Goal: Transaction & Acquisition: Download file/media

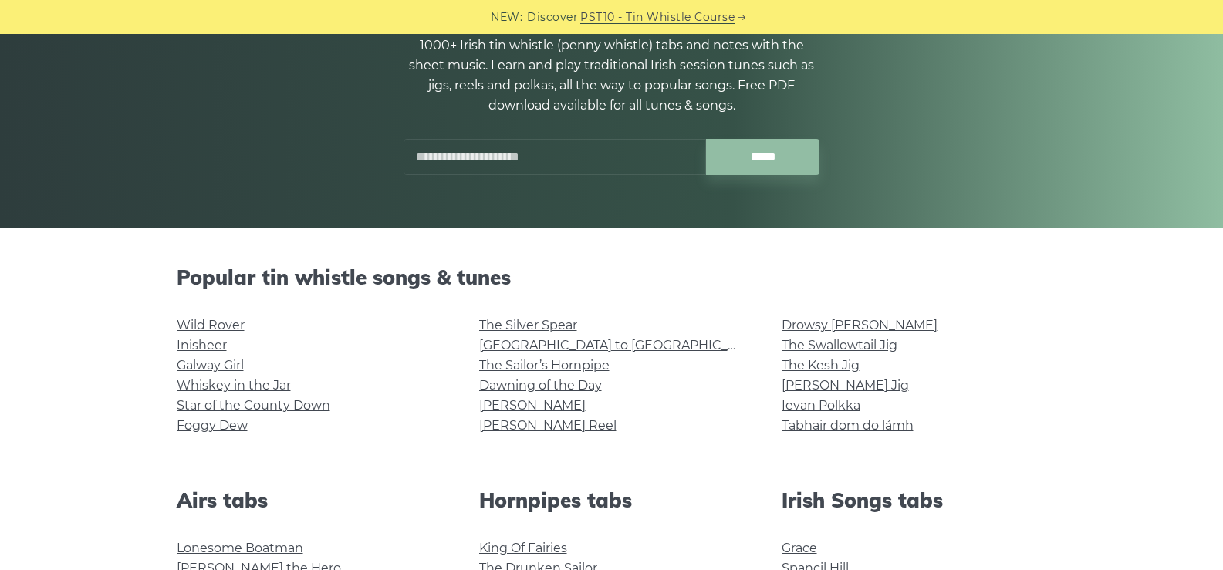
scroll to position [231, 0]
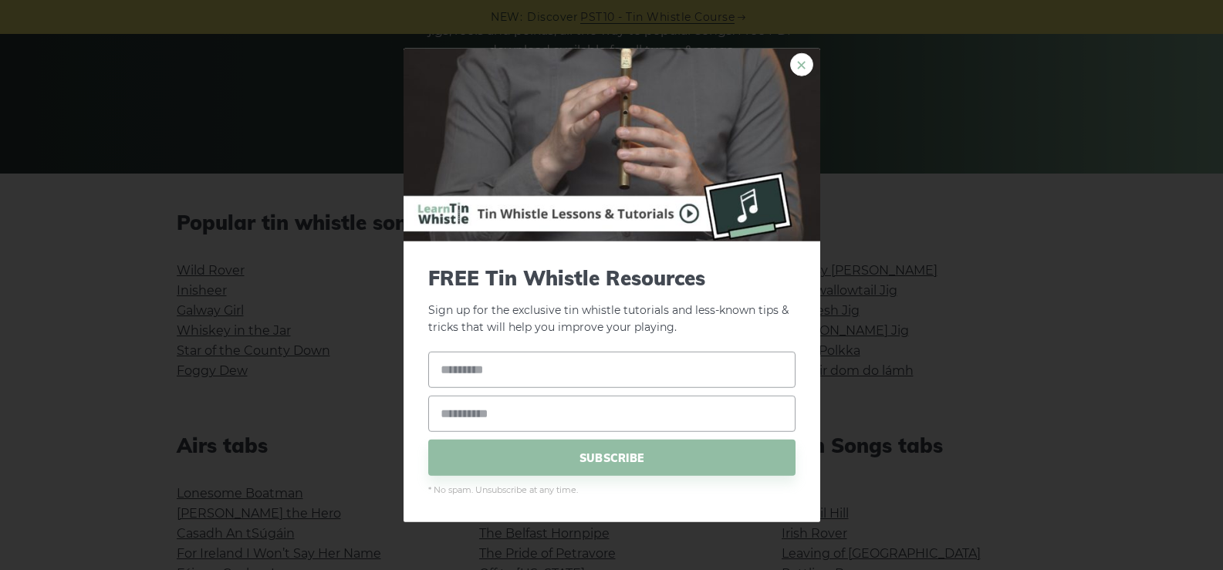
click at [792, 62] on link "×" at bounding box center [801, 63] width 23 height 23
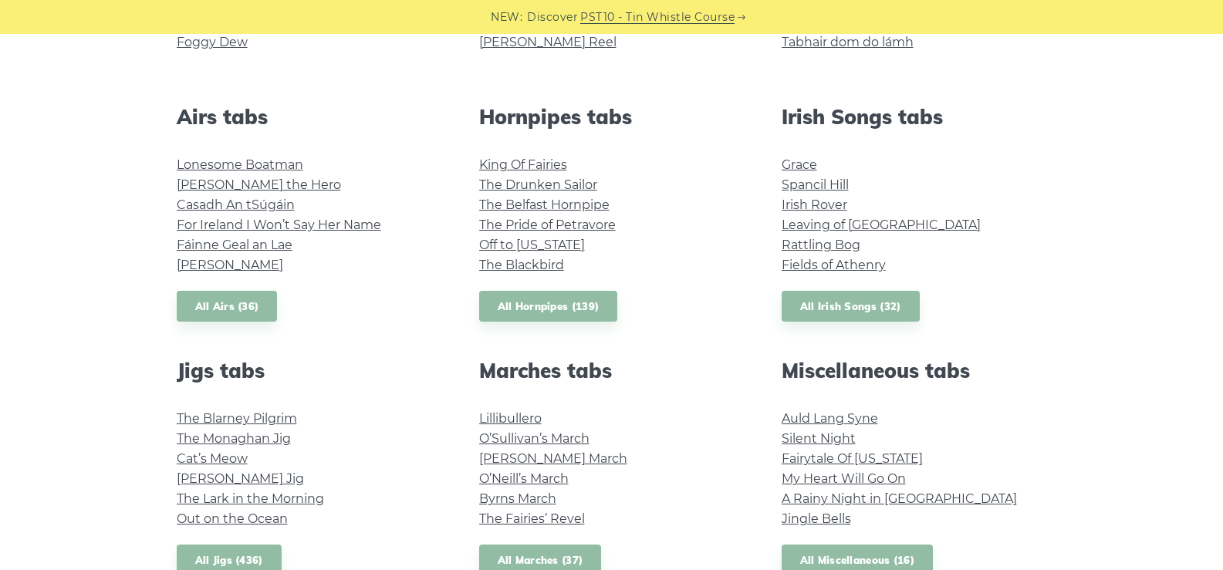
scroll to position [463, 0]
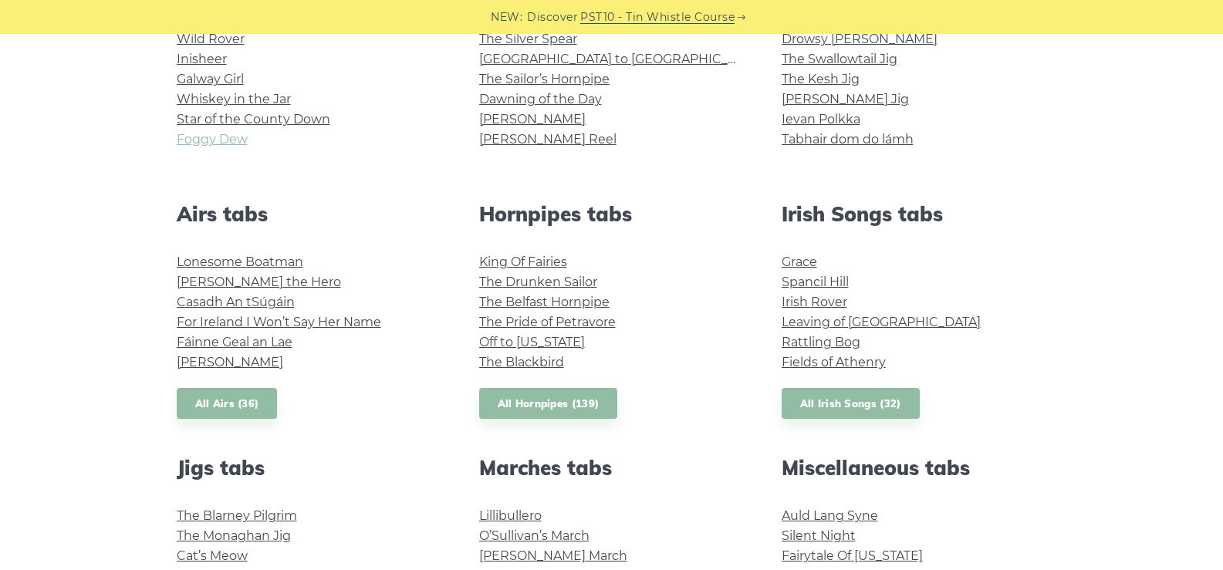
click at [223, 136] on link "Foggy Dew" at bounding box center [212, 139] width 71 height 15
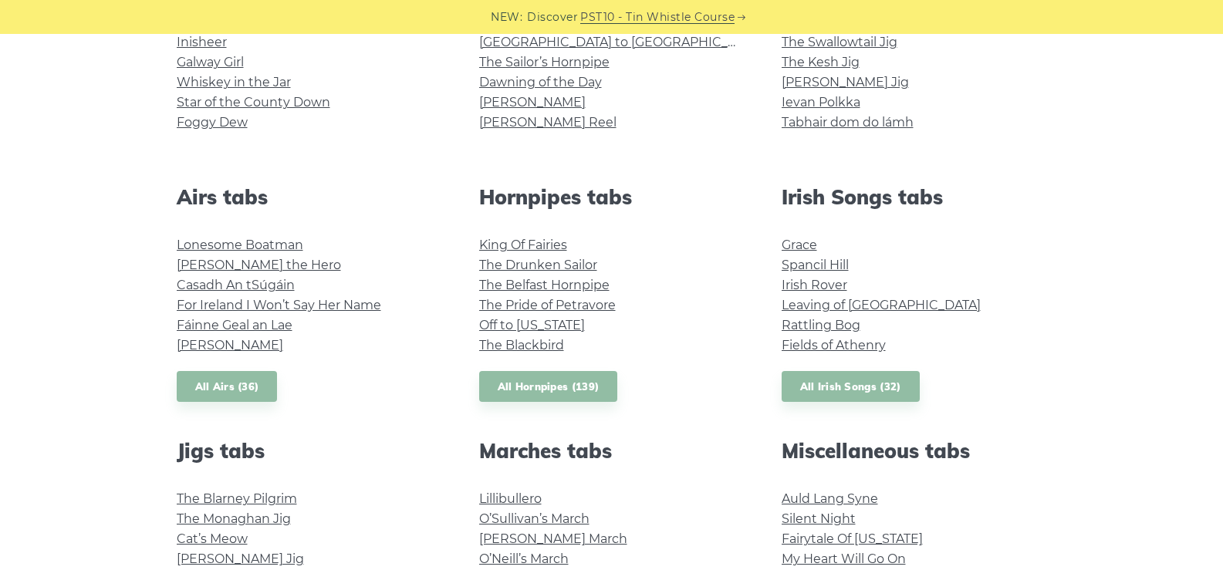
scroll to position [540, 0]
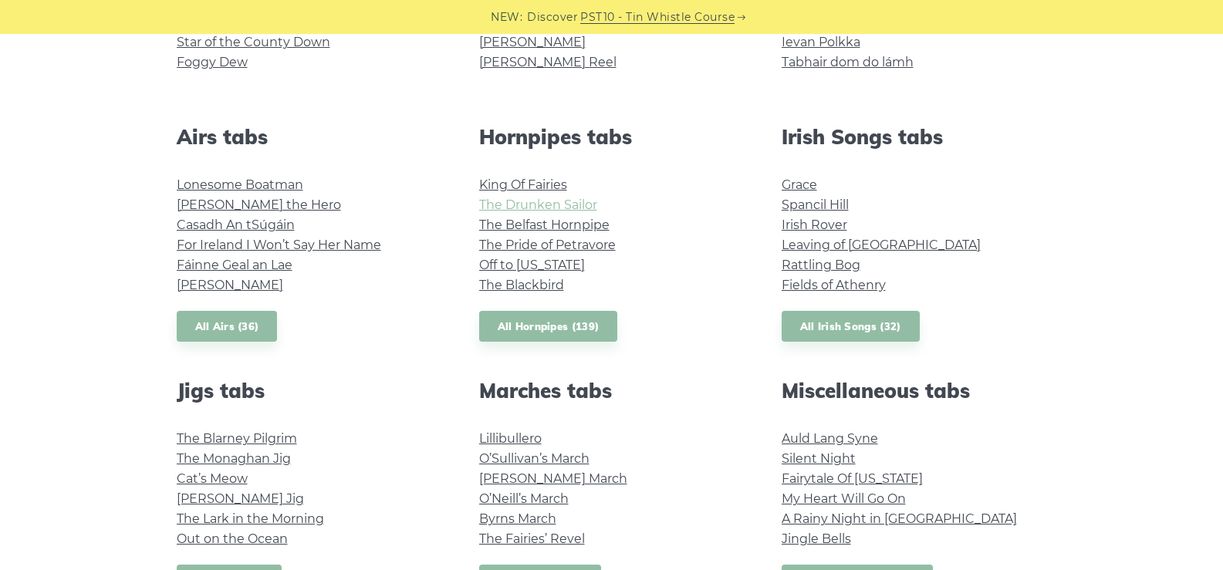
click at [535, 209] on link "The Drunken Sailor" at bounding box center [538, 204] width 118 height 15
click at [824, 455] on link "Silent Night" at bounding box center [818, 458] width 74 height 15
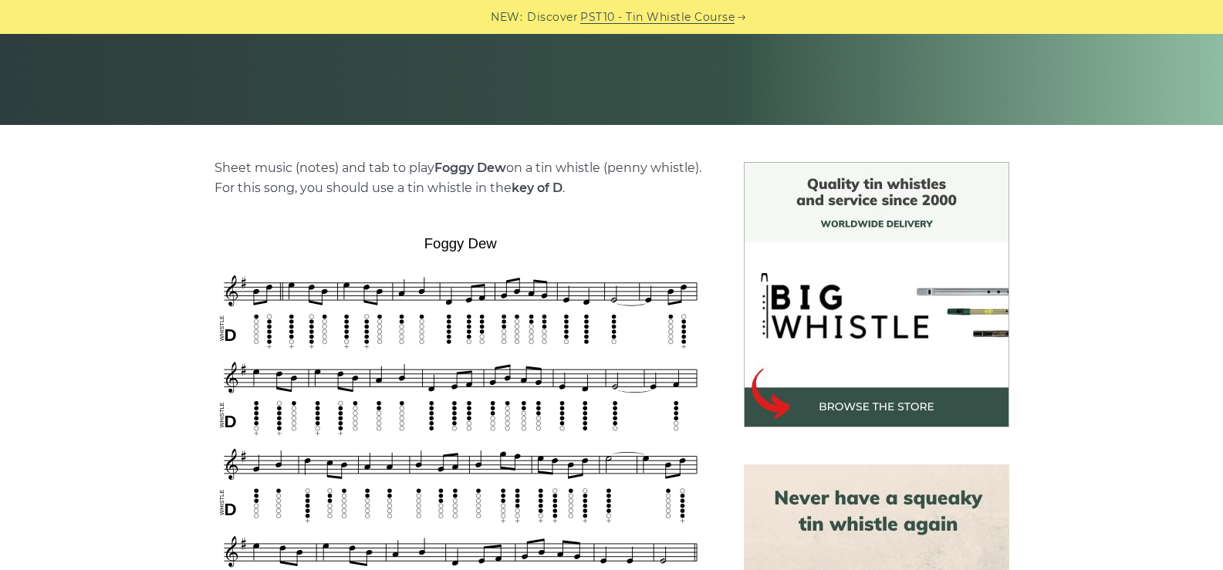
scroll to position [231, 0]
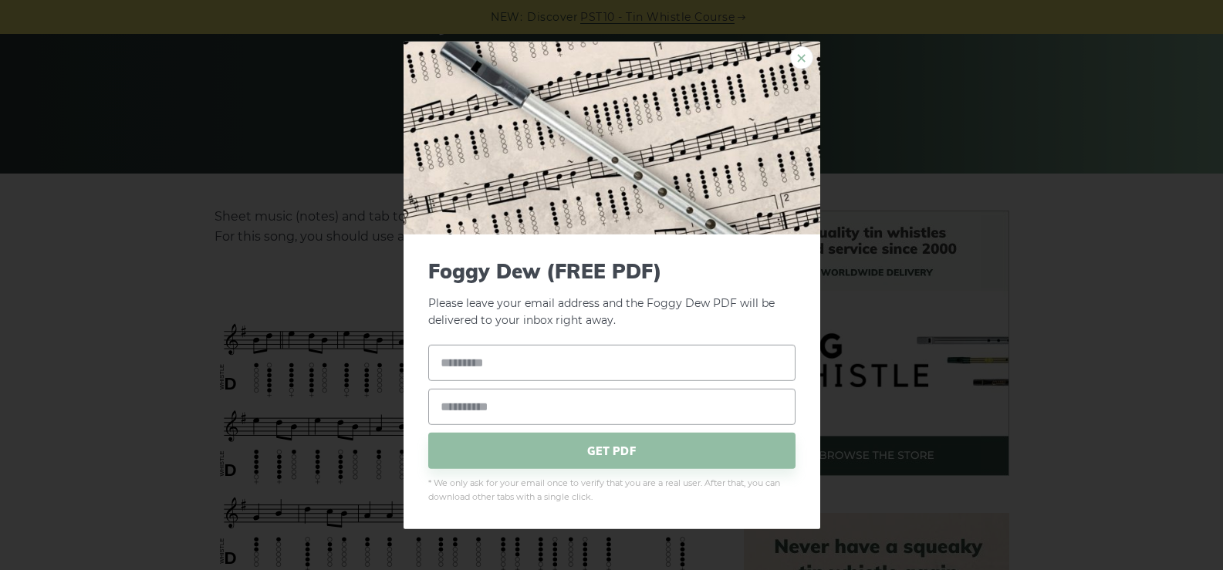
click at [795, 53] on link "×" at bounding box center [801, 57] width 23 height 23
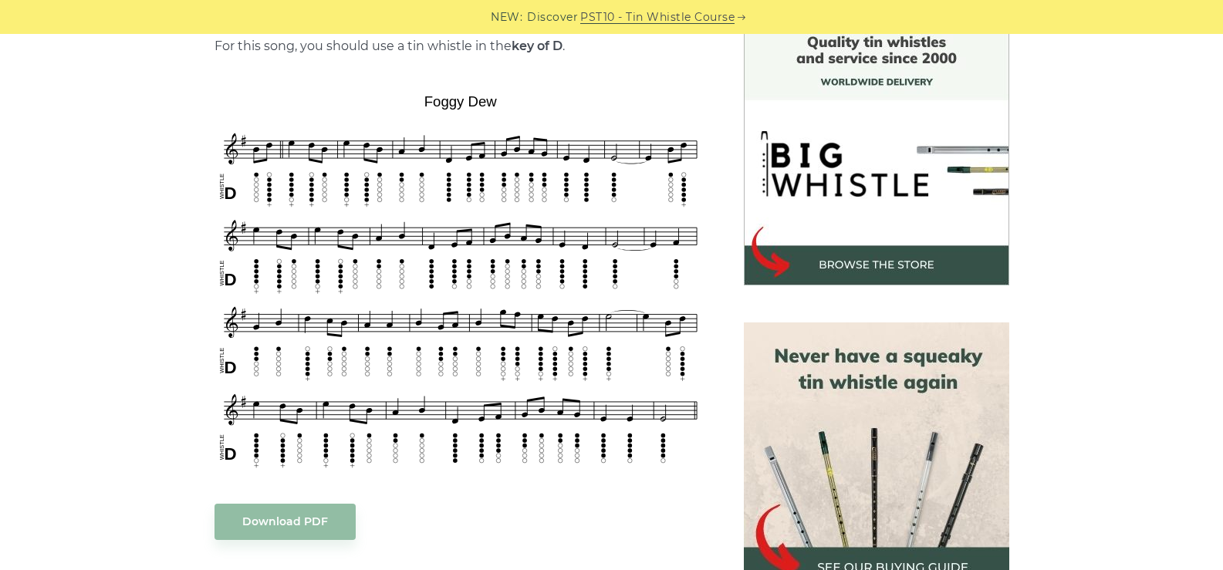
scroll to position [463, 0]
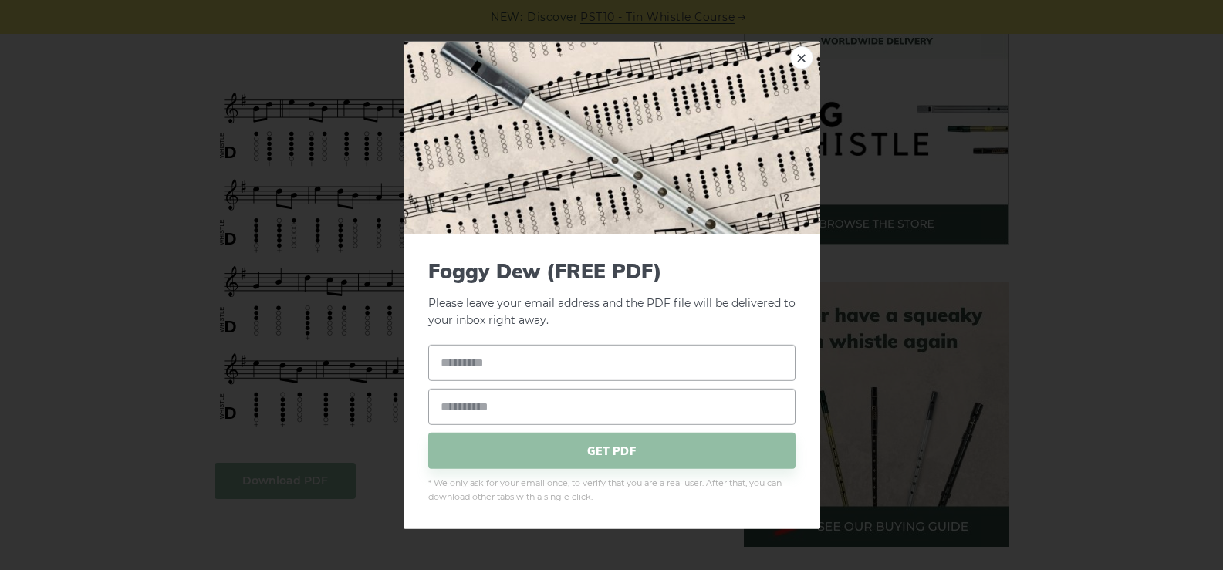
click at [501, 373] on input "text" at bounding box center [611, 363] width 367 height 36
type input "******"
click at [501, 411] on input "email" at bounding box center [611, 407] width 367 height 36
type input "**********"
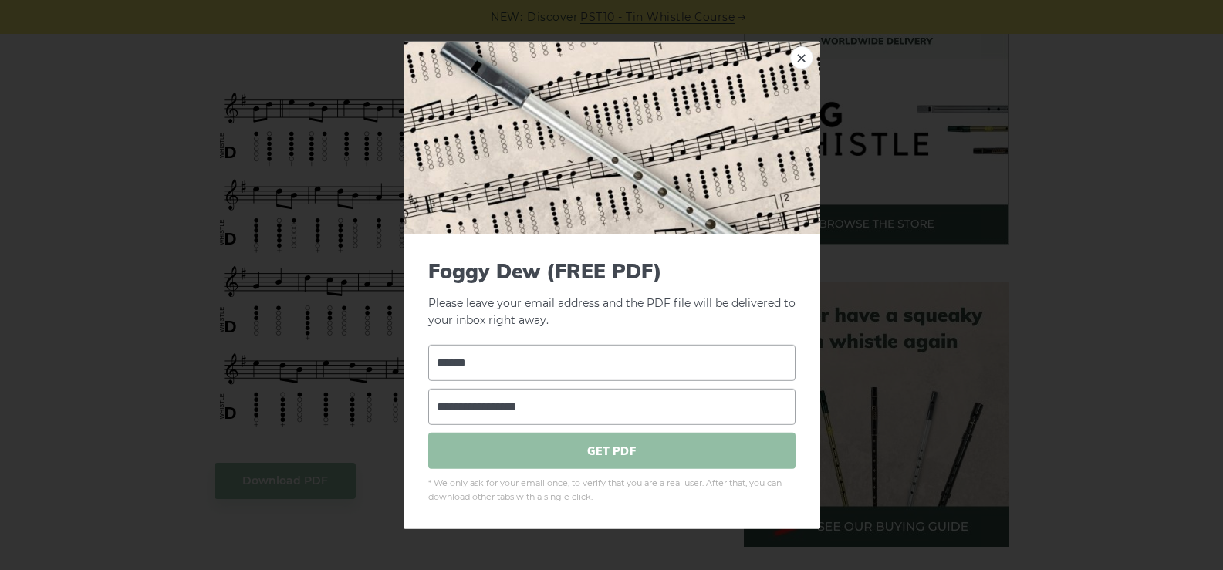
click at [583, 448] on span "GET PDF" at bounding box center [611, 451] width 367 height 36
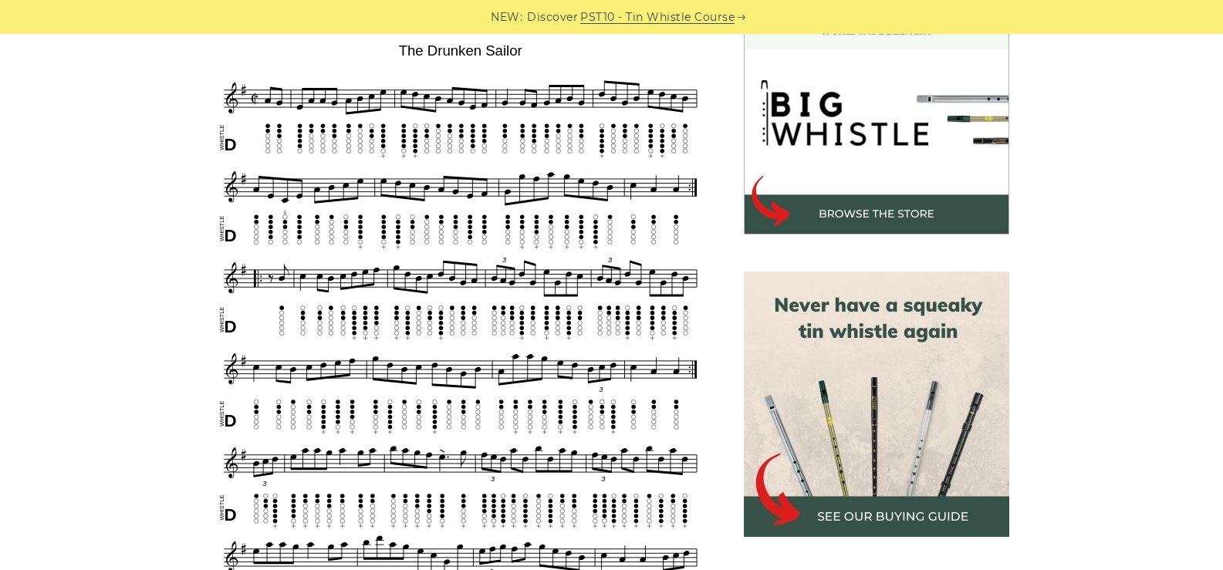
scroll to position [463, 0]
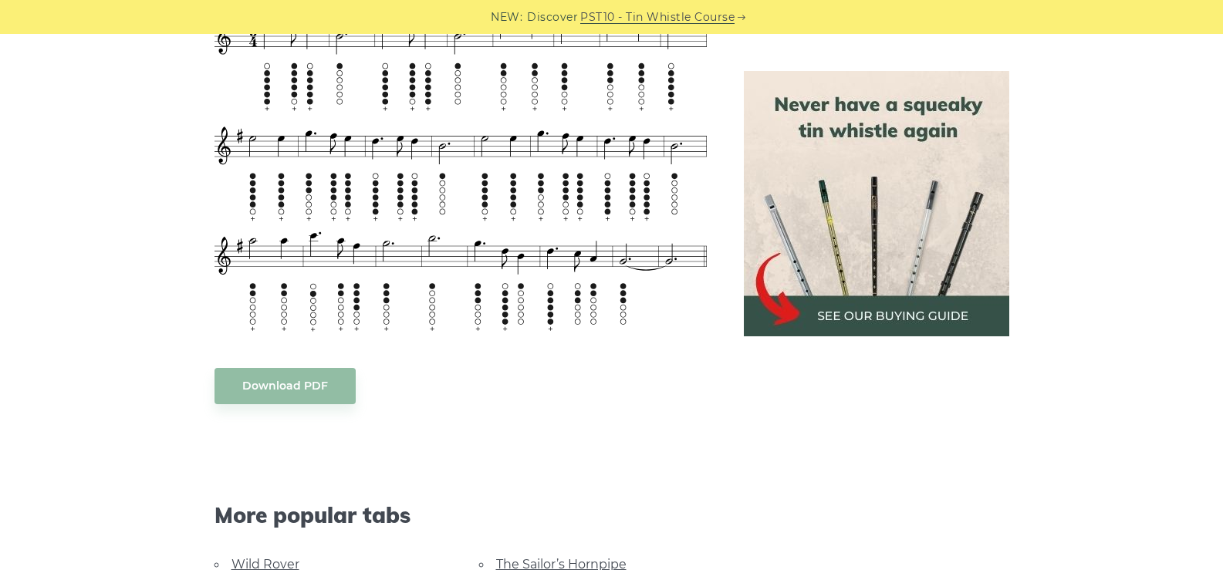
scroll to position [1157, 0]
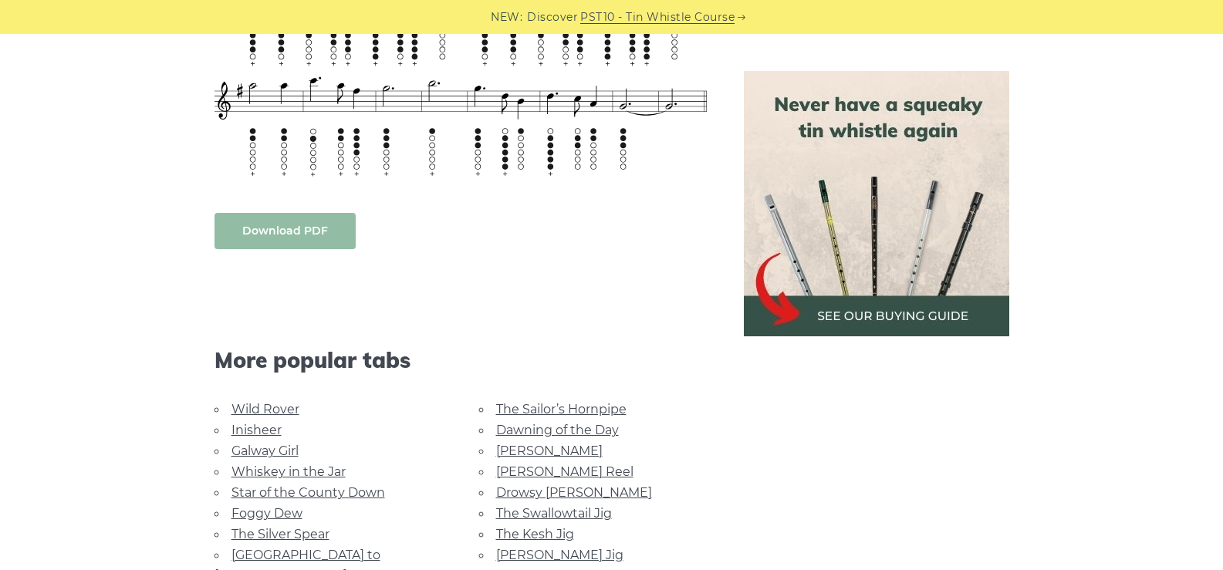
click at [306, 224] on link "Download PDF" at bounding box center [284, 231] width 141 height 36
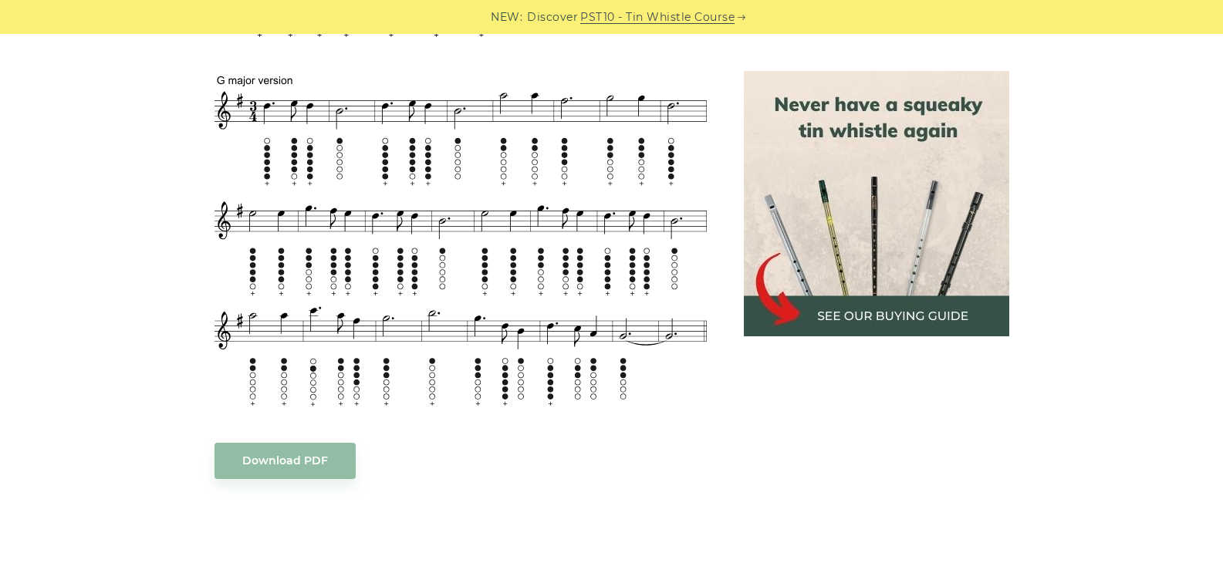
scroll to position [926, 0]
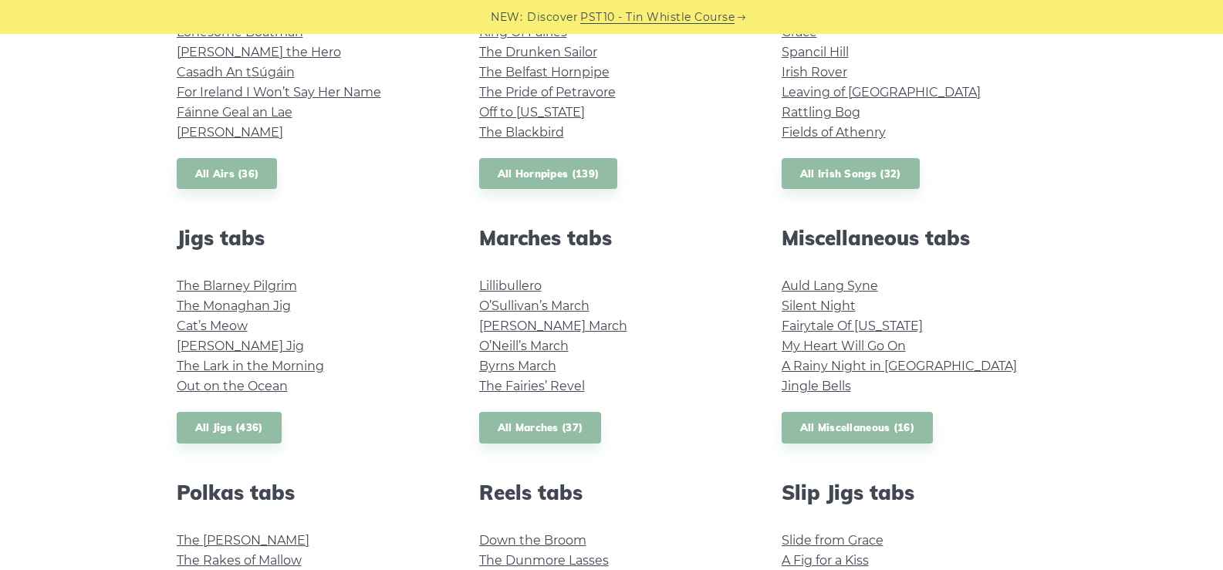
scroll to position [694, 0]
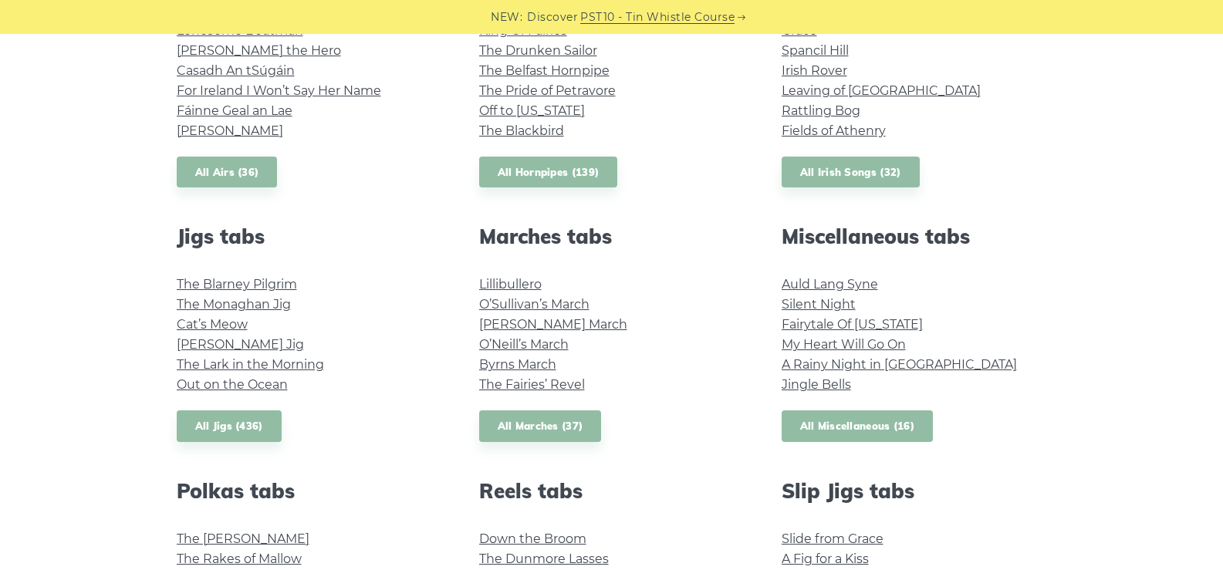
click at [848, 430] on link "All Miscellaneous (16)" at bounding box center [857, 426] width 152 height 32
click at [857, 435] on link "All Miscellaneous (16)" at bounding box center [857, 426] width 152 height 32
click at [815, 384] on link "Jingle Bells" at bounding box center [815, 384] width 69 height 15
click at [839, 346] on link "My Heart Will Go On" at bounding box center [843, 344] width 124 height 15
click at [844, 171] on link "All Irish Songs (32)" at bounding box center [850, 173] width 138 height 32
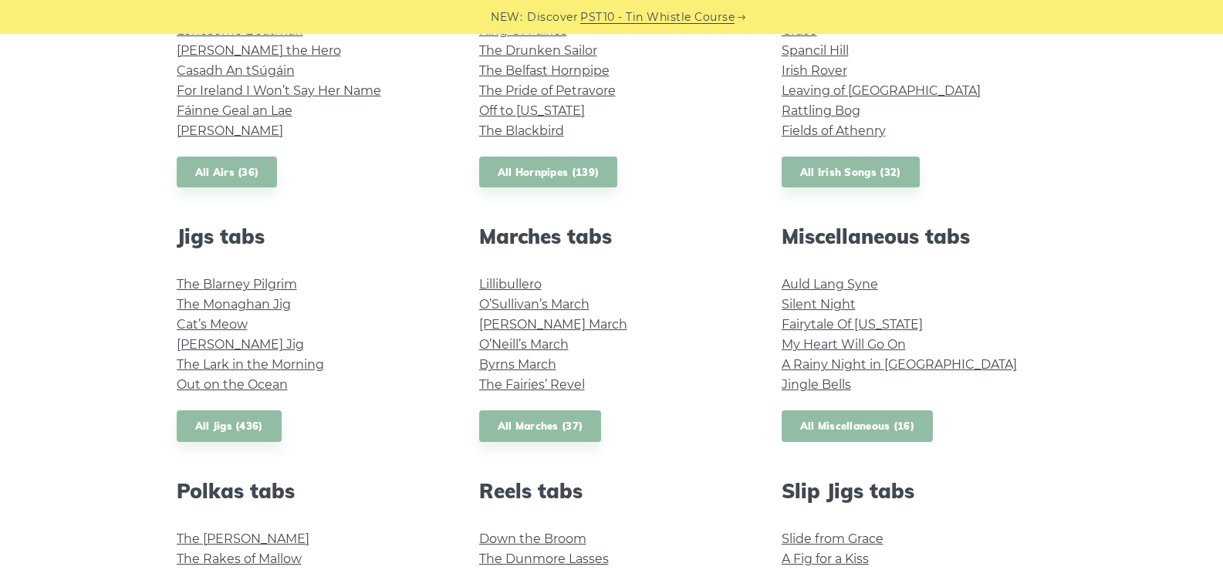
click at [857, 430] on link "All Miscellaneous (16)" at bounding box center [857, 426] width 152 height 32
click at [551, 426] on link "All Marches (37)" at bounding box center [540, 426] width 123 height 32
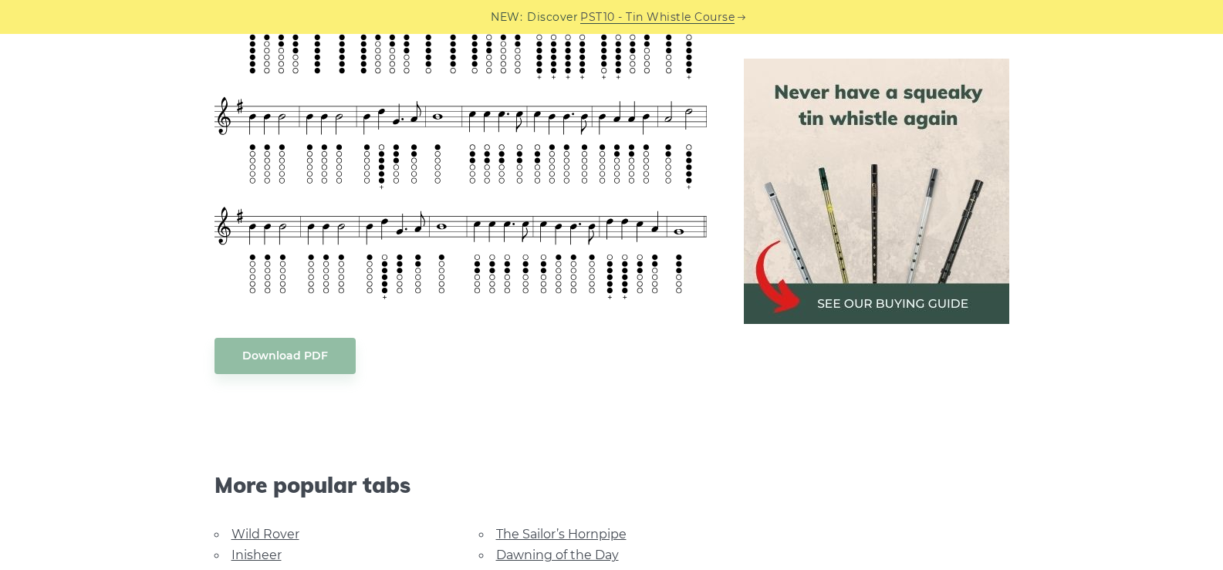
scroll to position [694, 0]
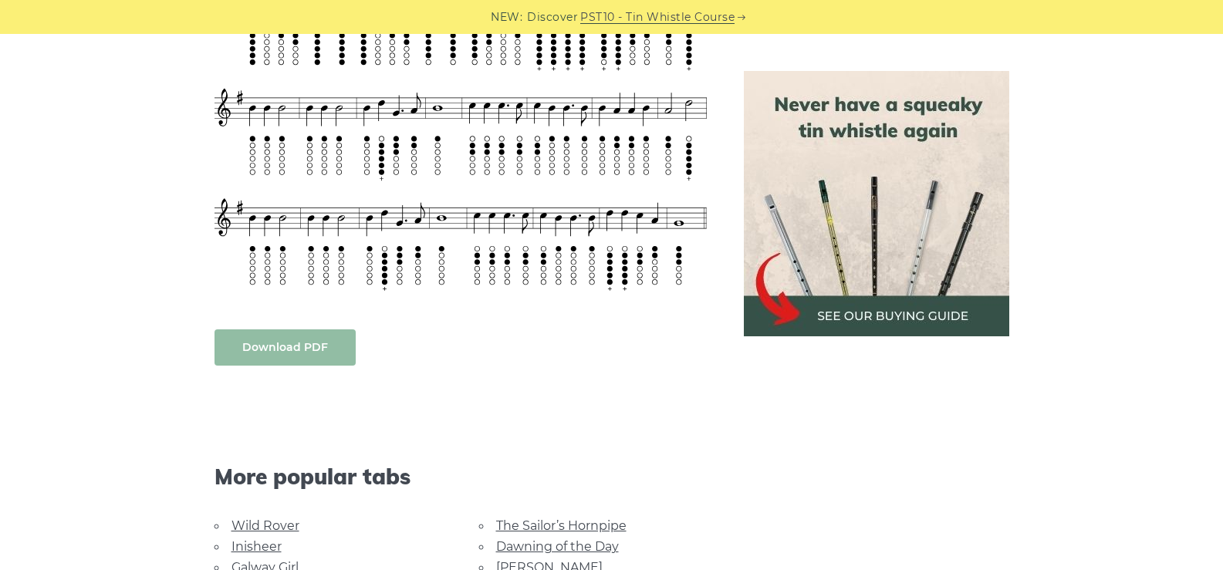
click at [305, 354] on link "Download PDF" at bounding box center [284, 347] width 141 height 36
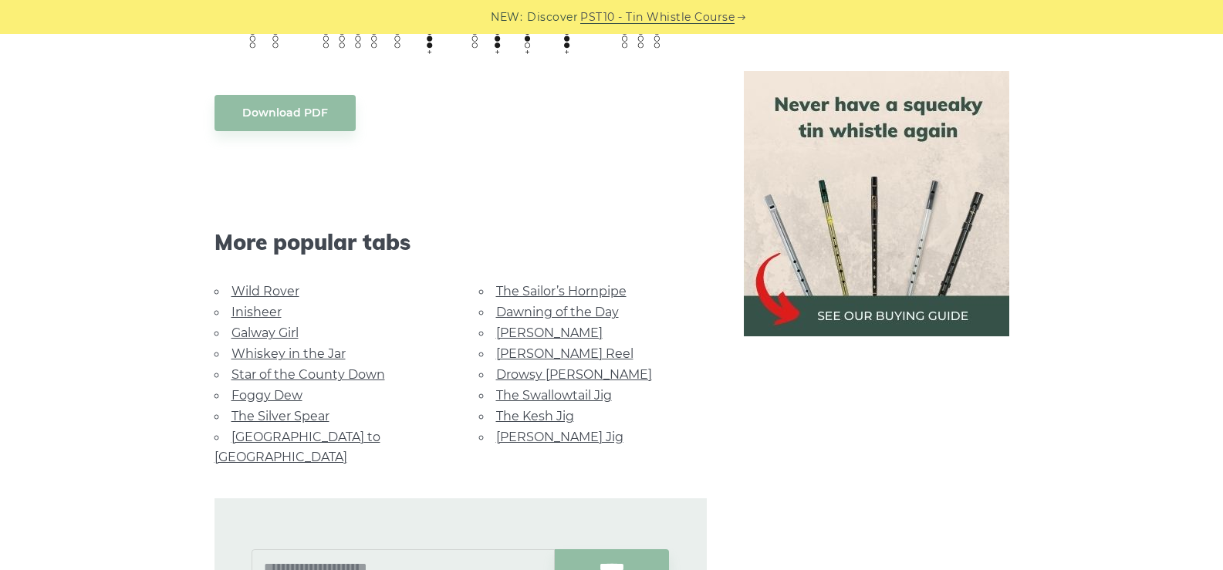
scroll to position [849, 0]
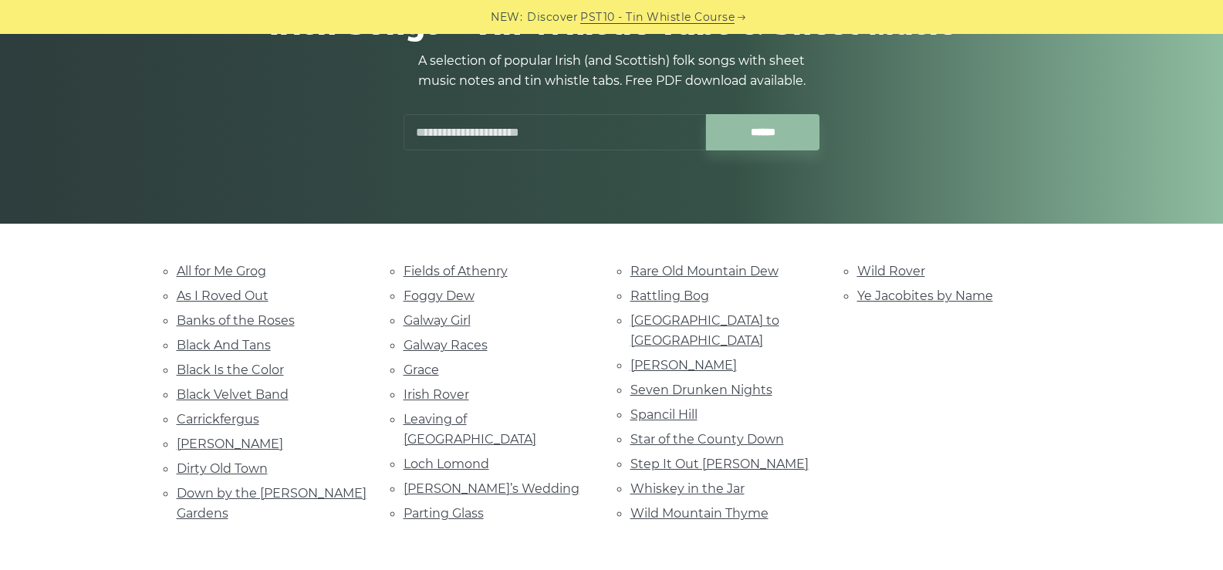
scroll to position [231, 0]
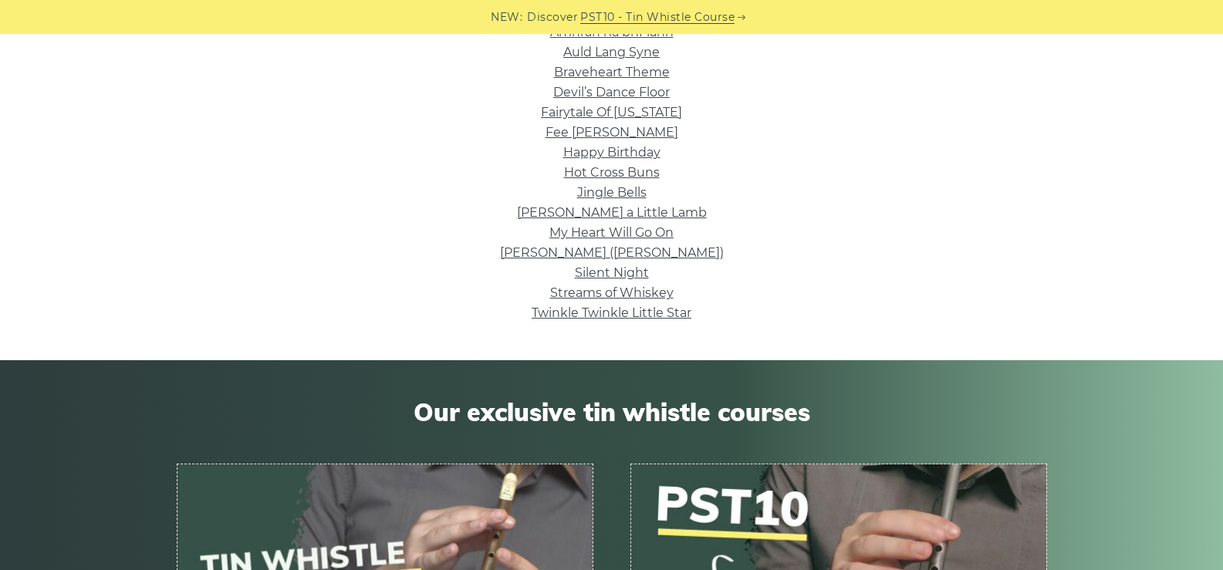
scroll to position [540, 0]
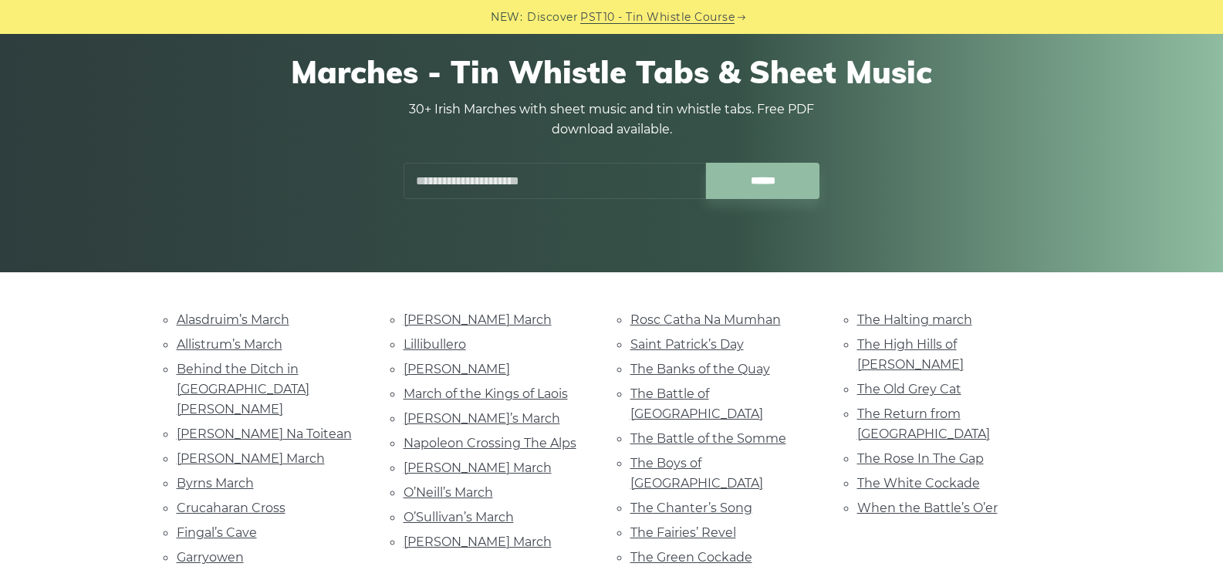
scroll to position [154, 0]
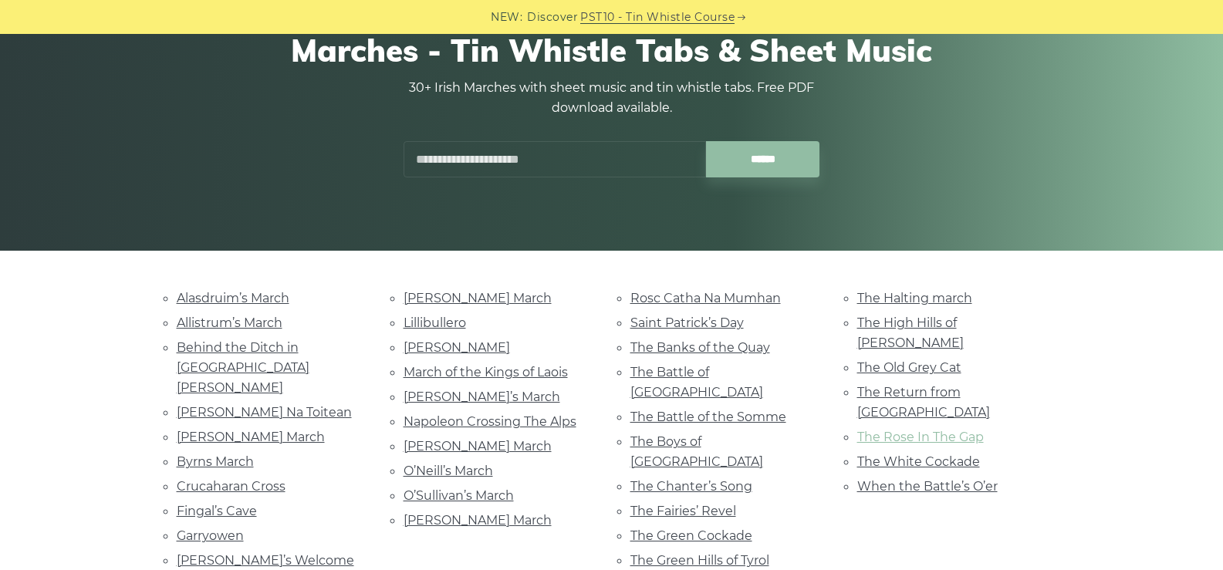
click at [915, 430] on link "The Rose In The Gap" at bounding box center [920, 437] width 127 height 15
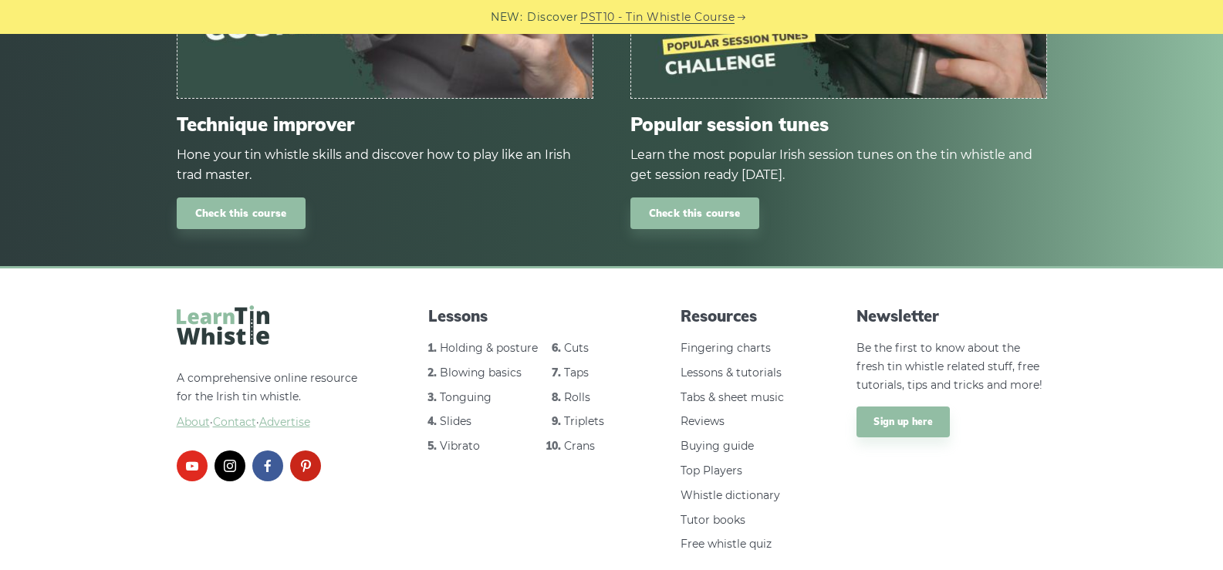
scroll to position [1075, 0]
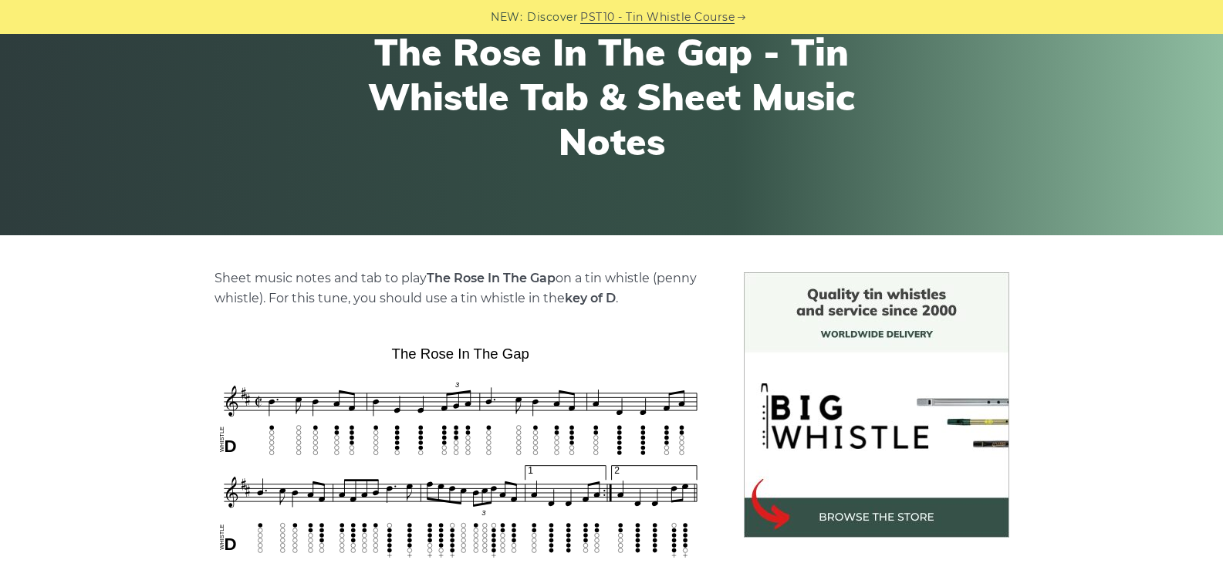
scroll to position [231, 0]
